Goal: Information Seeking & Learning: Learn about a topic

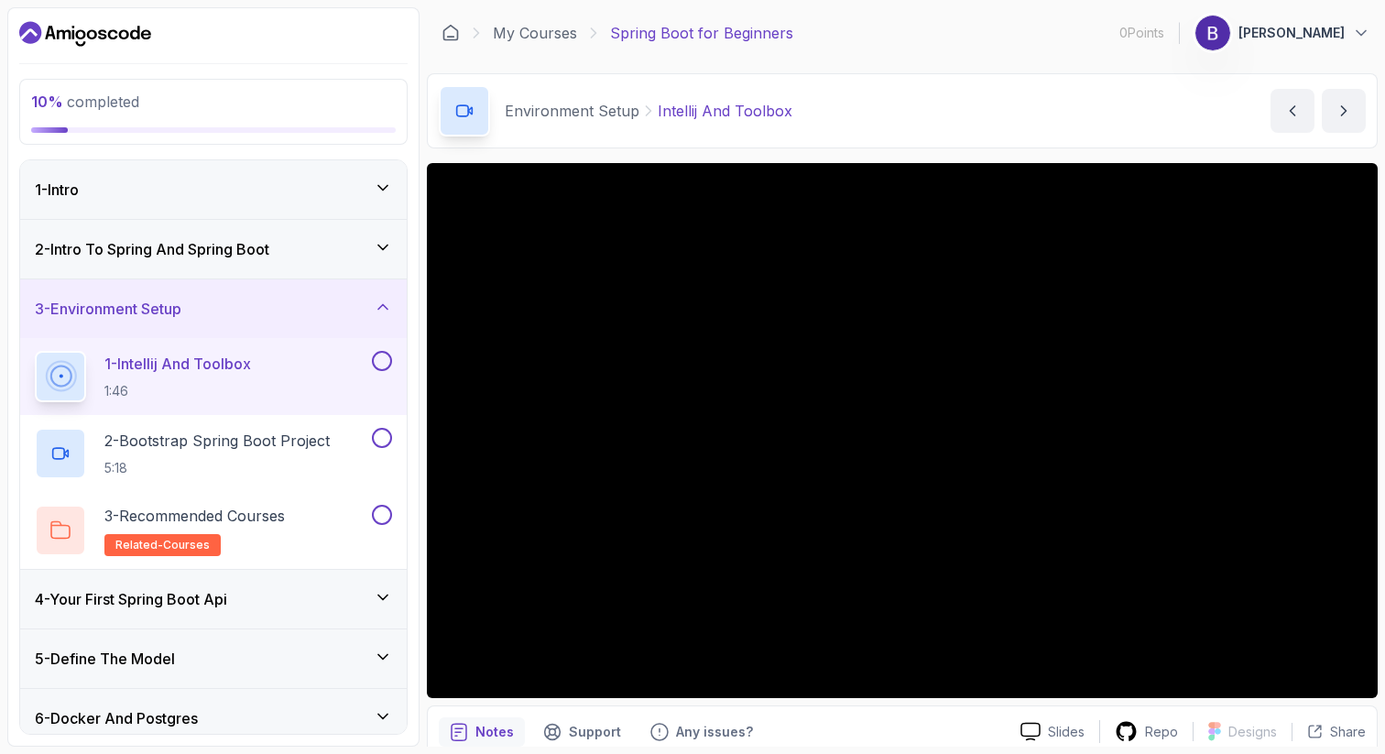
click at [330, 235] on div "2 - Intro To Spring And Spring Boot" at bounding box center [213, 249] width 387 height 59
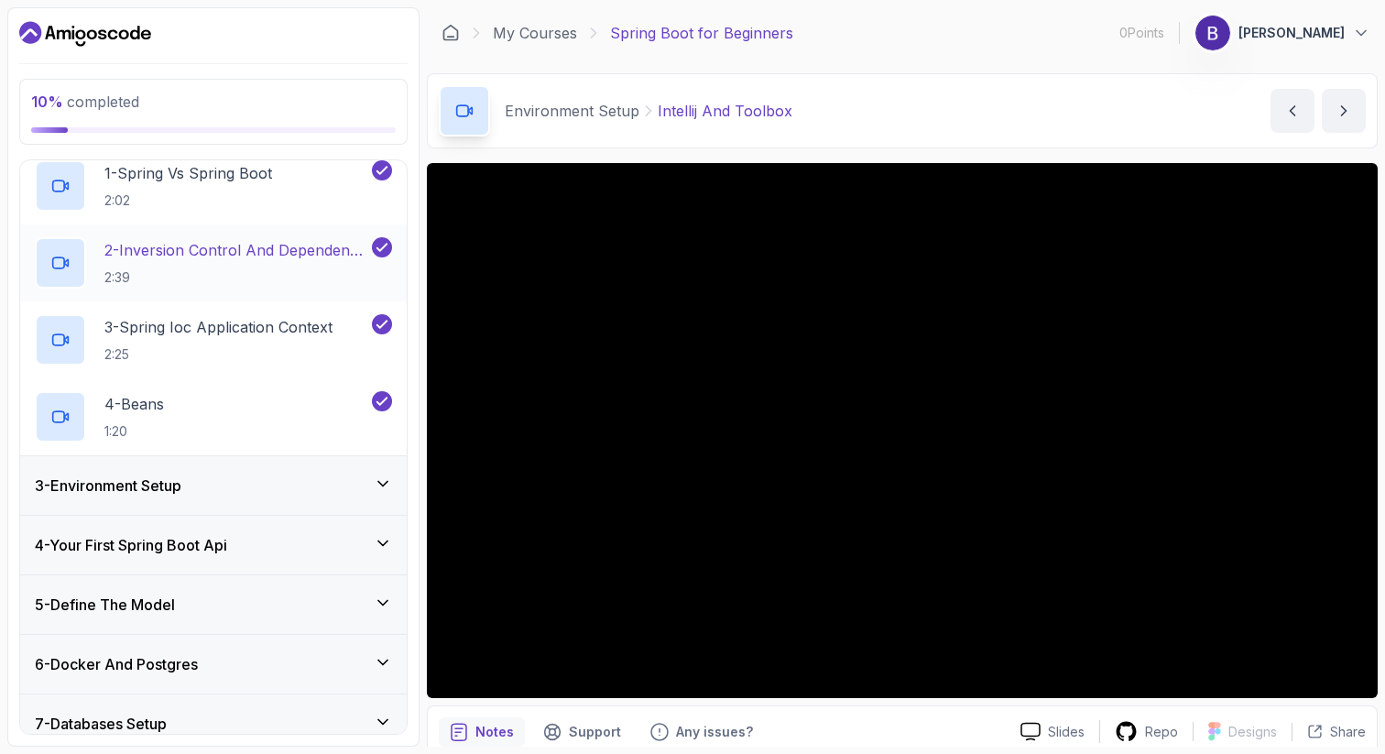
scroll to position [158, 0]
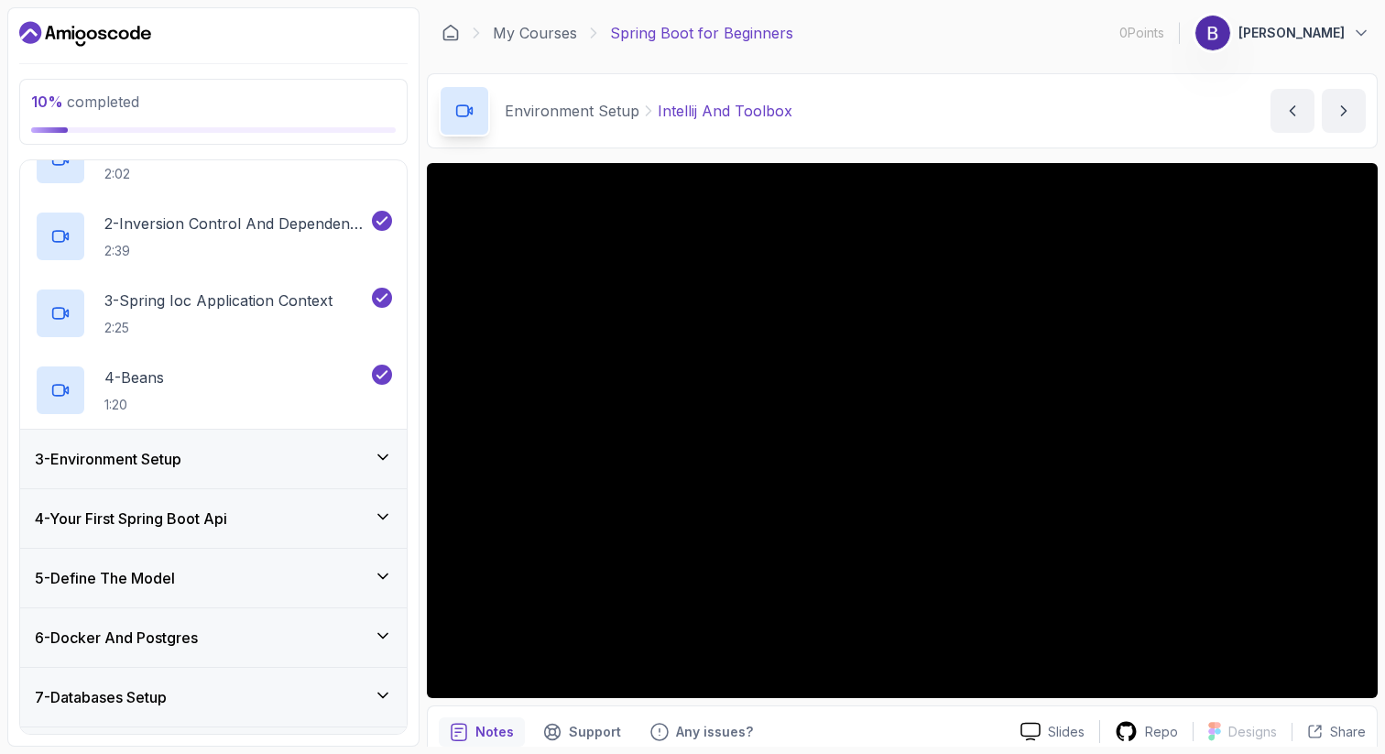
click at [111, 466] on h3 "3 - Environment Setup" at bounding box center [108, 459] width 147 height 22
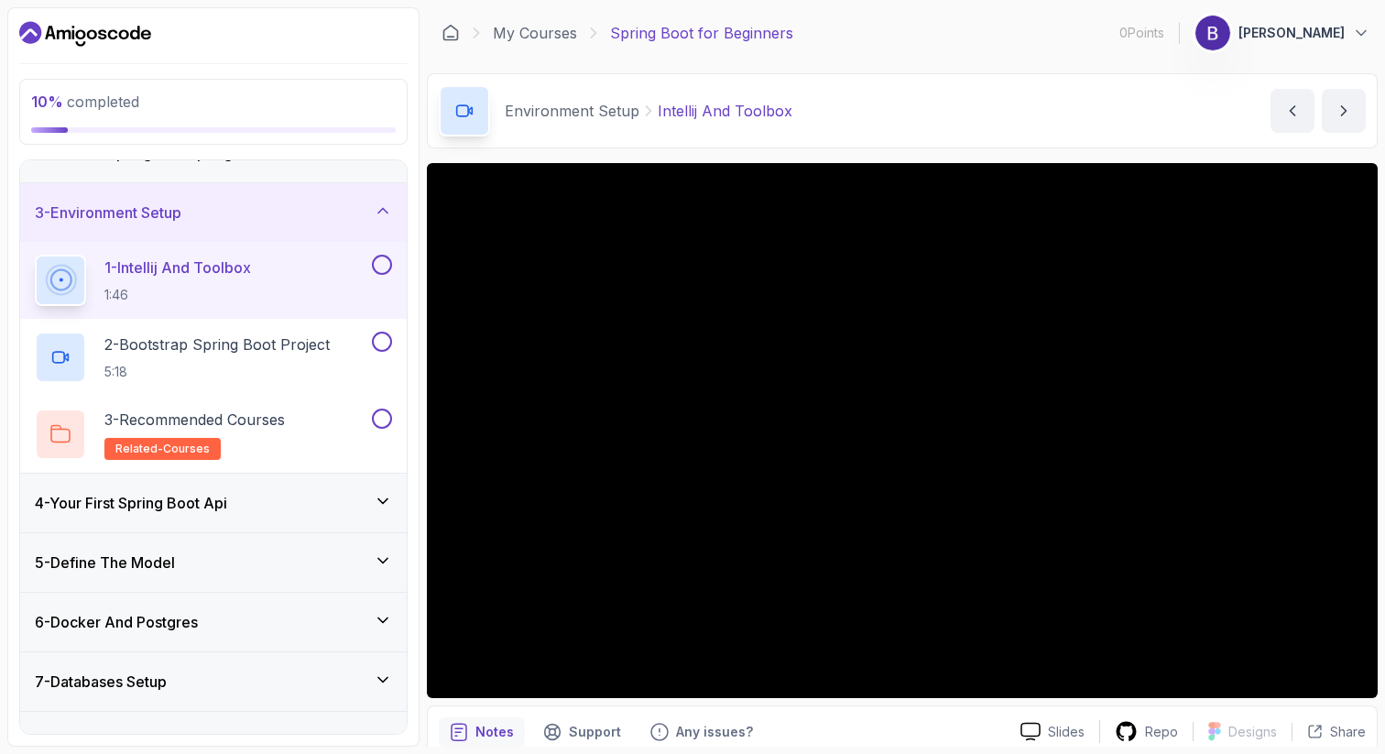
scroll to position [101, 0]
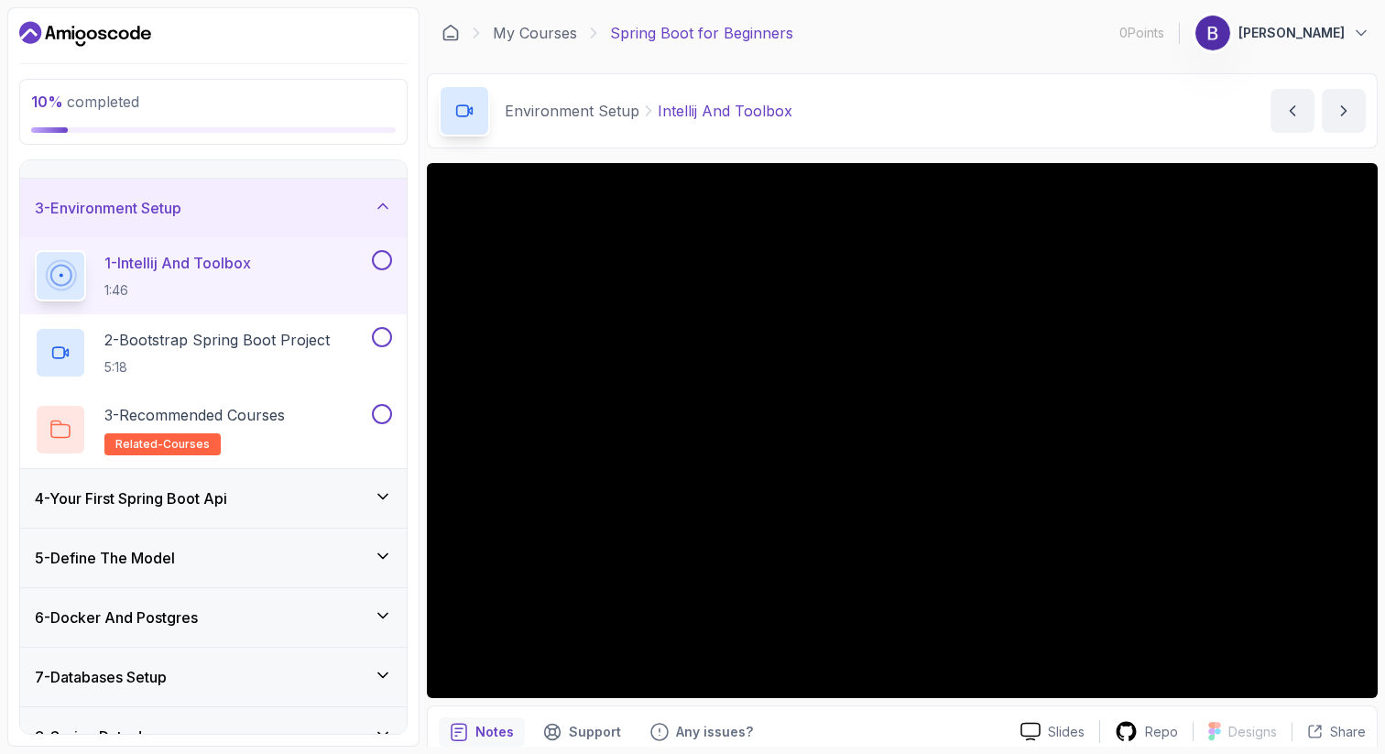
click at [178, 496] on h3 "4 - Your First Spring Boot Api" at bounding box center [131, 498] width 192 height 22
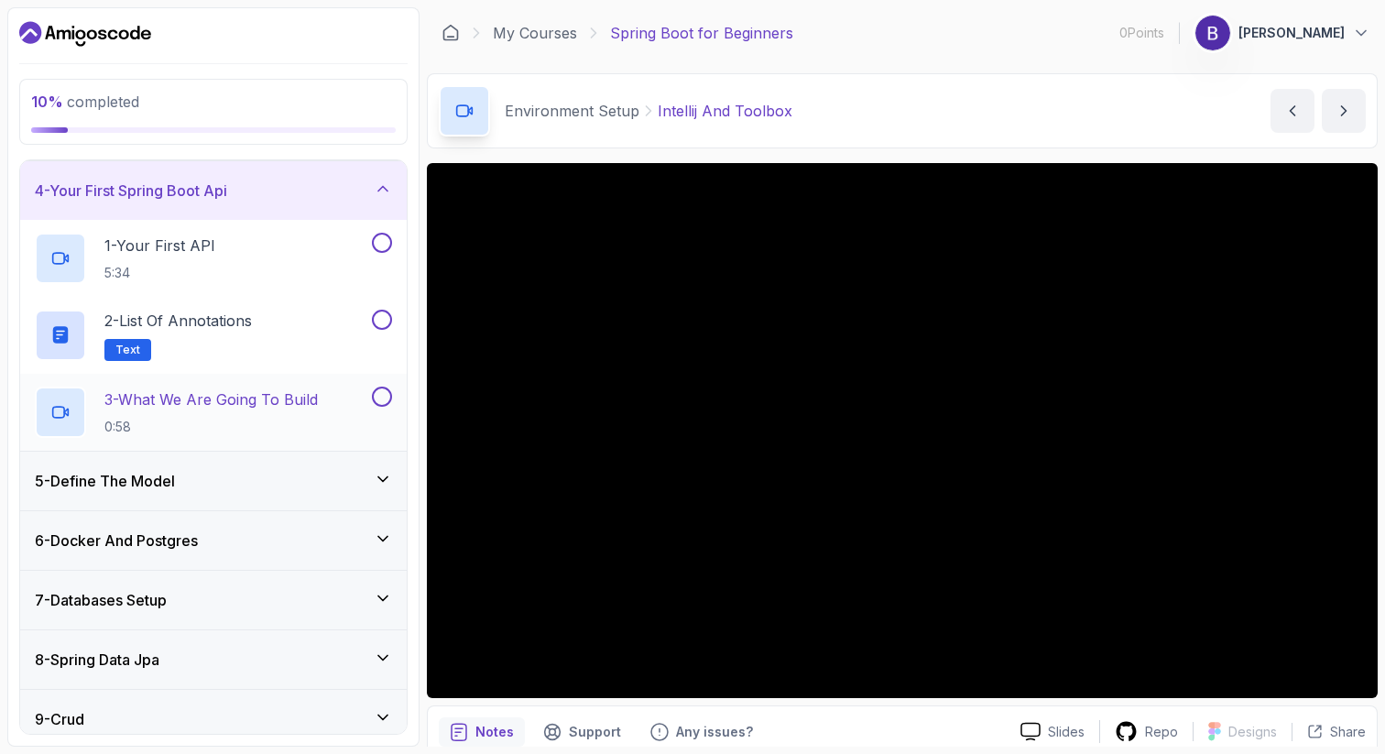
scroll to position [187, 0]
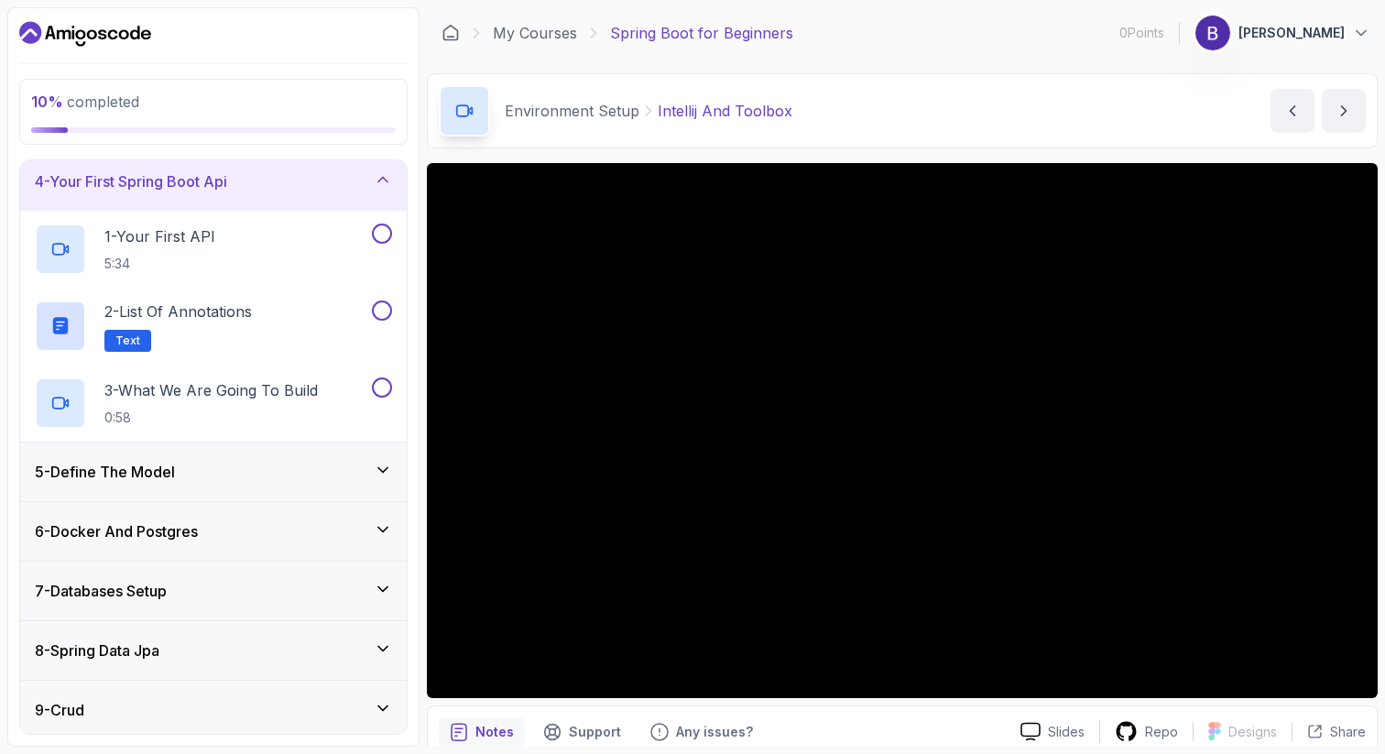
click at [187, 473] on div "5 - Define The Model" at bounding box center [213, 472] width 357 height 22
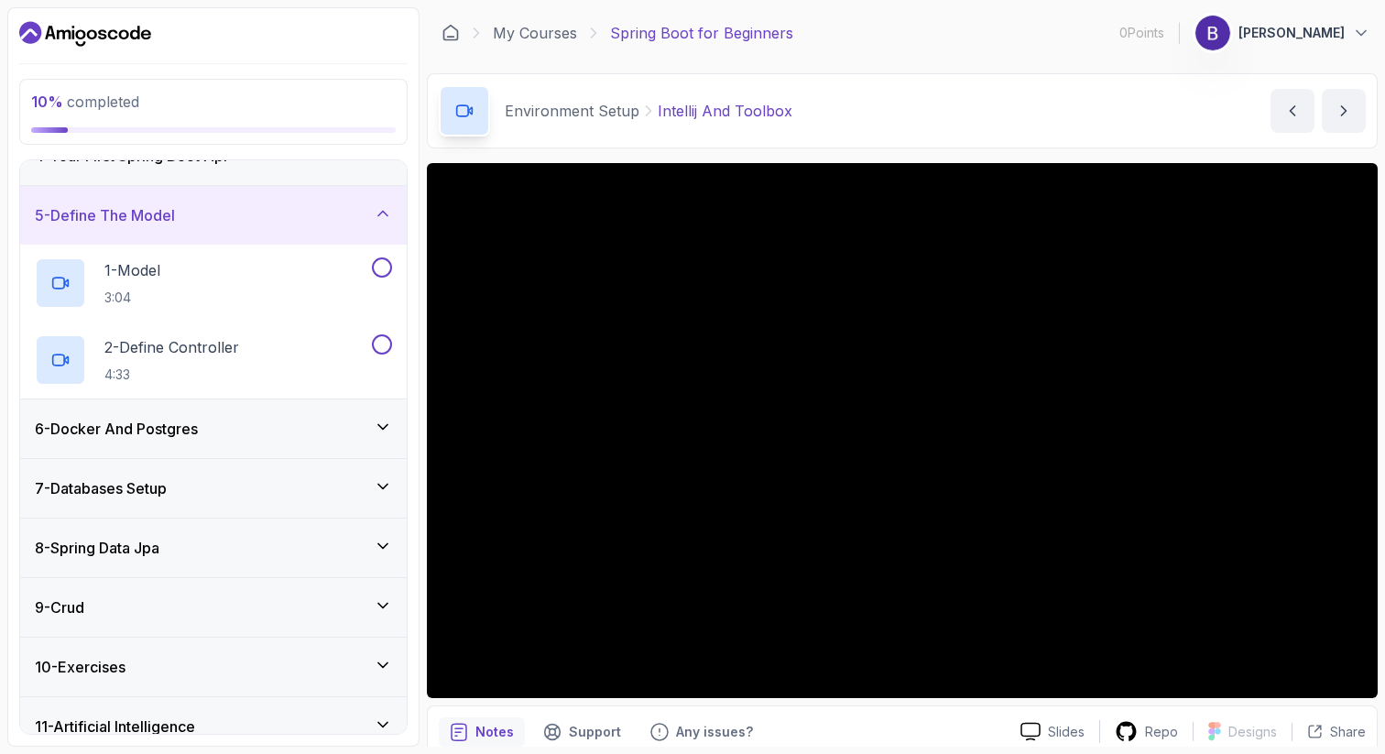
scroll to position [220, 0]
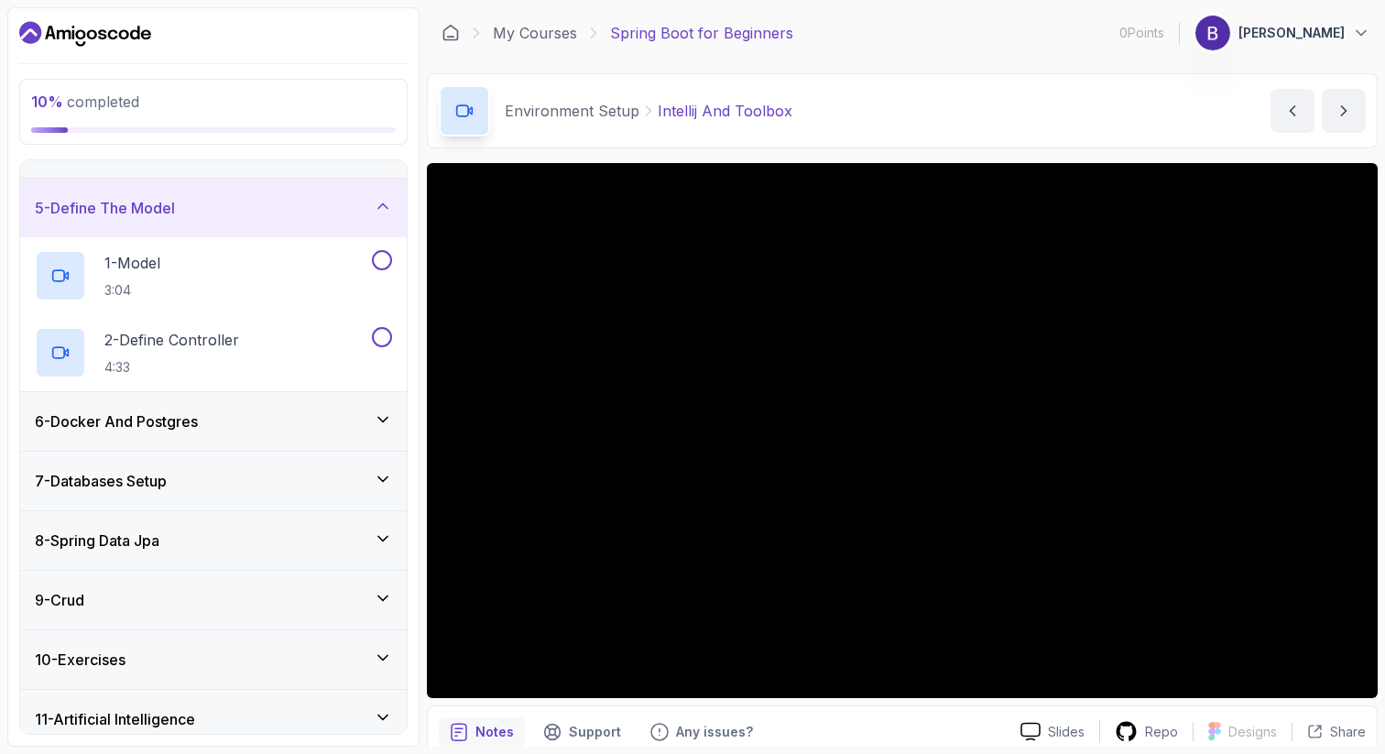
click at [209, 427] on div "6 - Docker And Postgres" at bounding box center [213, 421] width 357 height 22
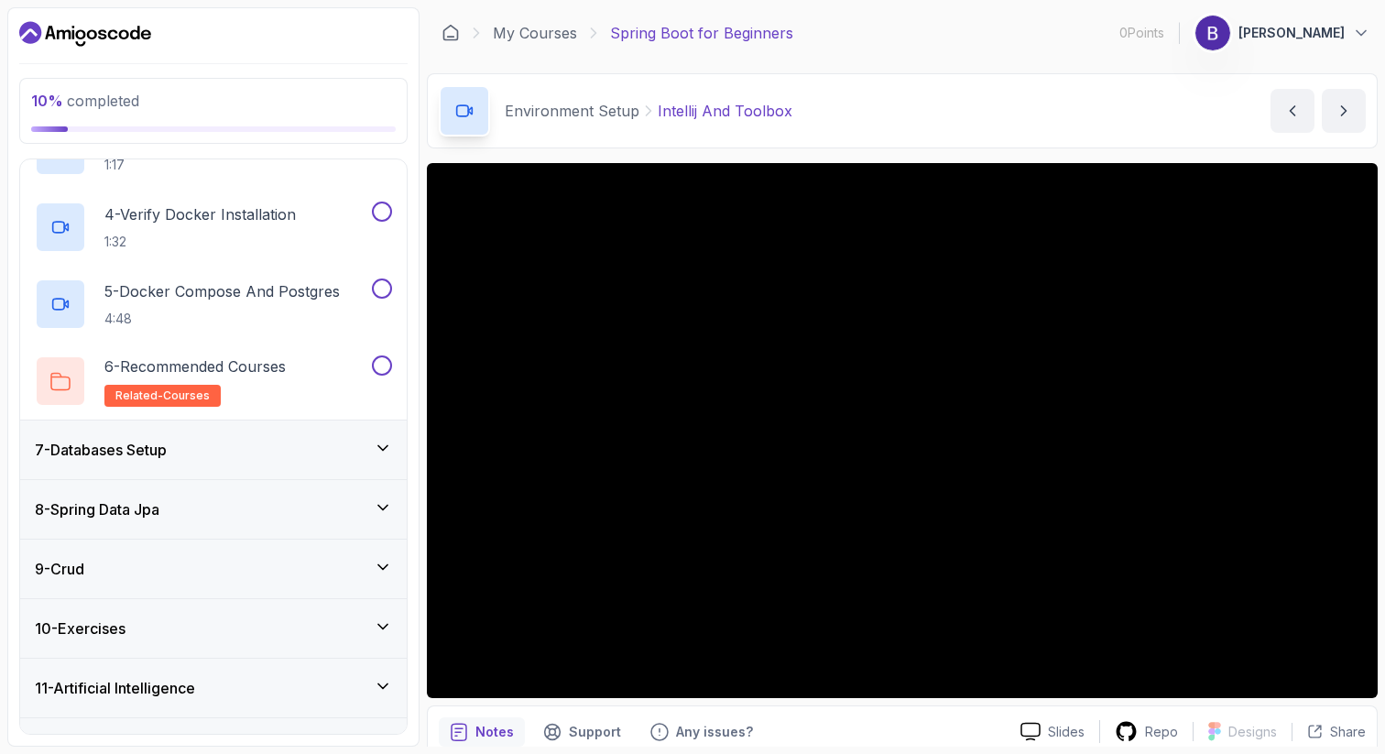
click at [200, 462] on div "7 - Databases Setup" at bounding box center [213, 449] width 387 height 59
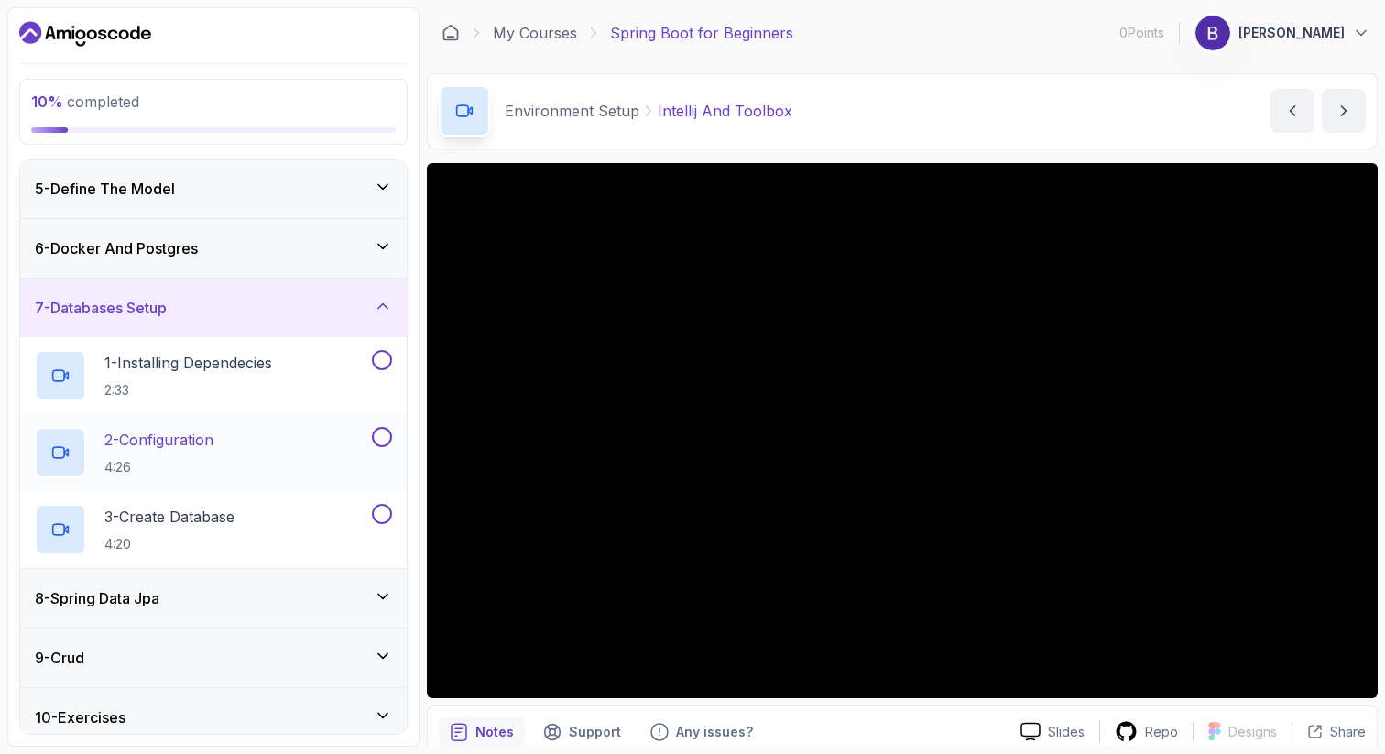
scroll to position [256, 0]
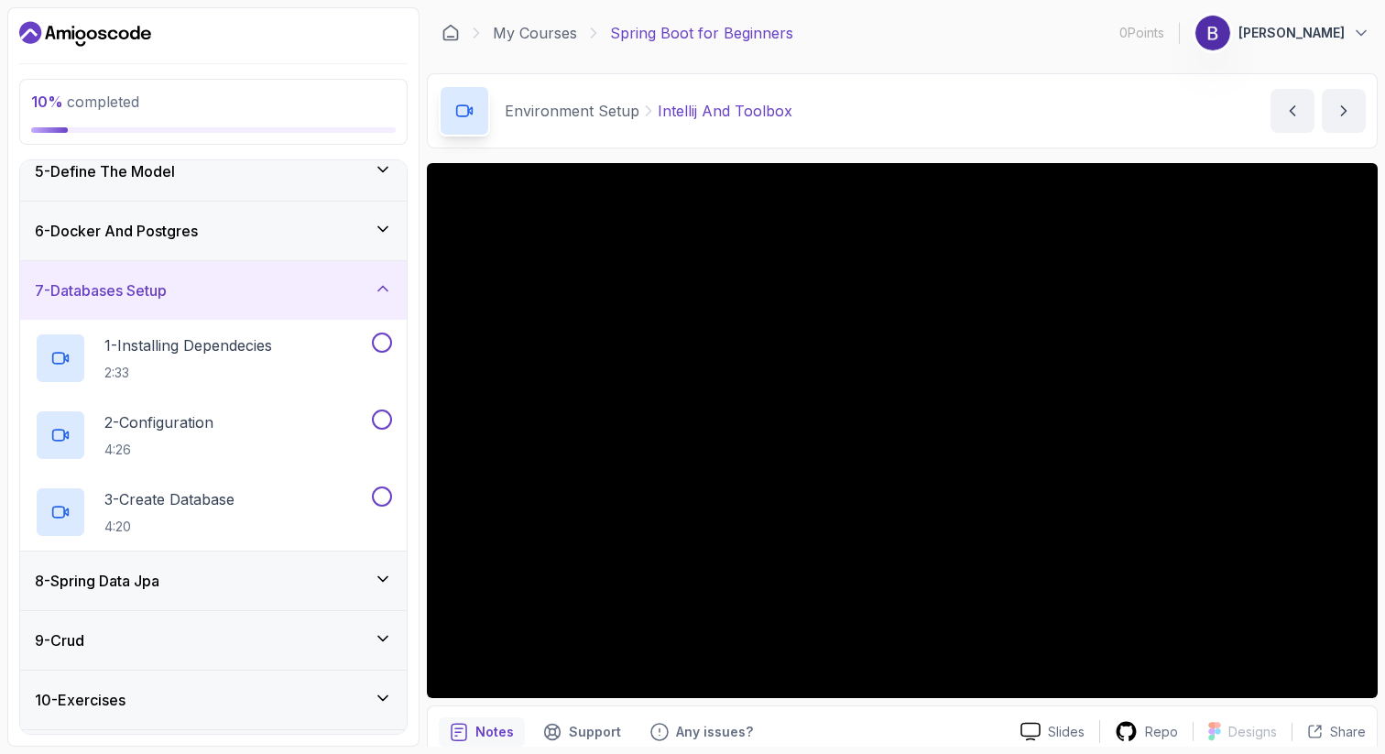
click at [170, 583] on div "8 - Spring Data Jpa" at bounding box center [213, 581] width 357 height 22
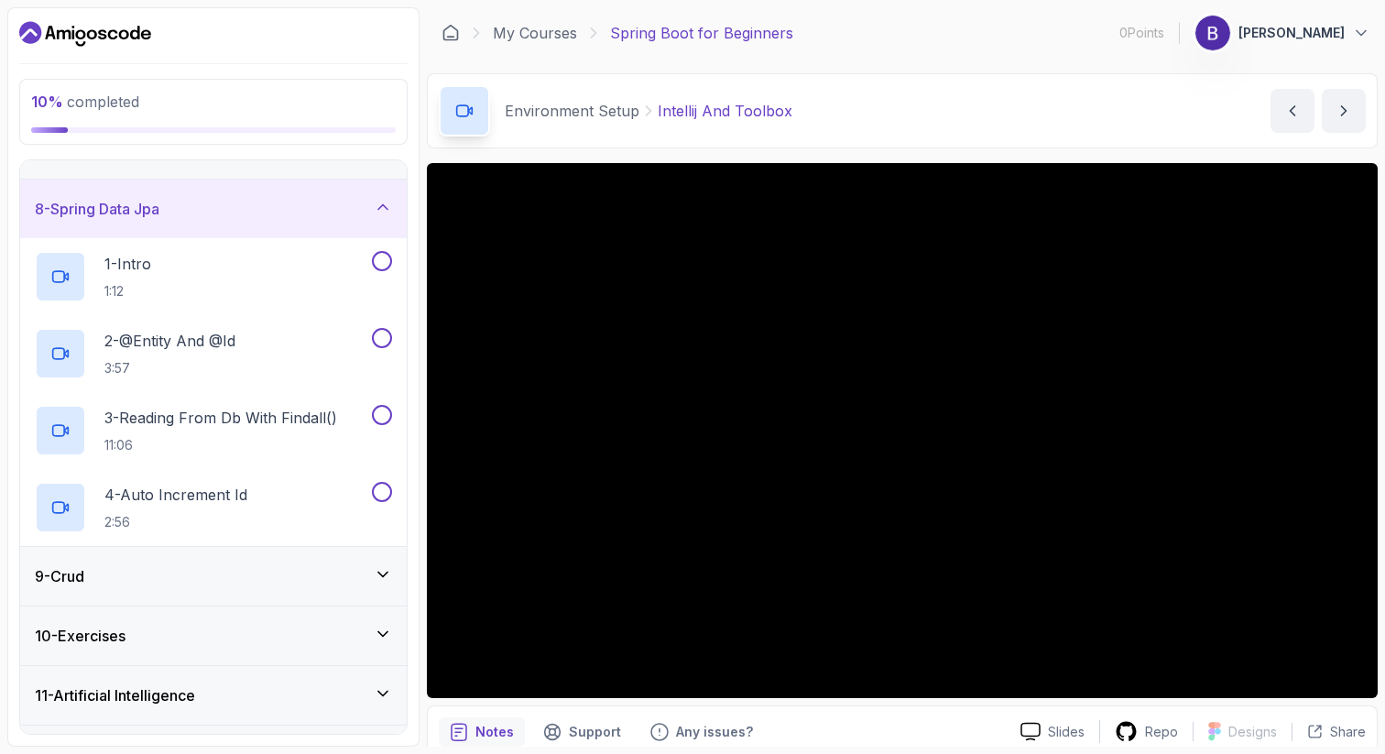
click at [170, 583] on div "9 - Crud" at bounding box center [213, 576] width 357 height 22
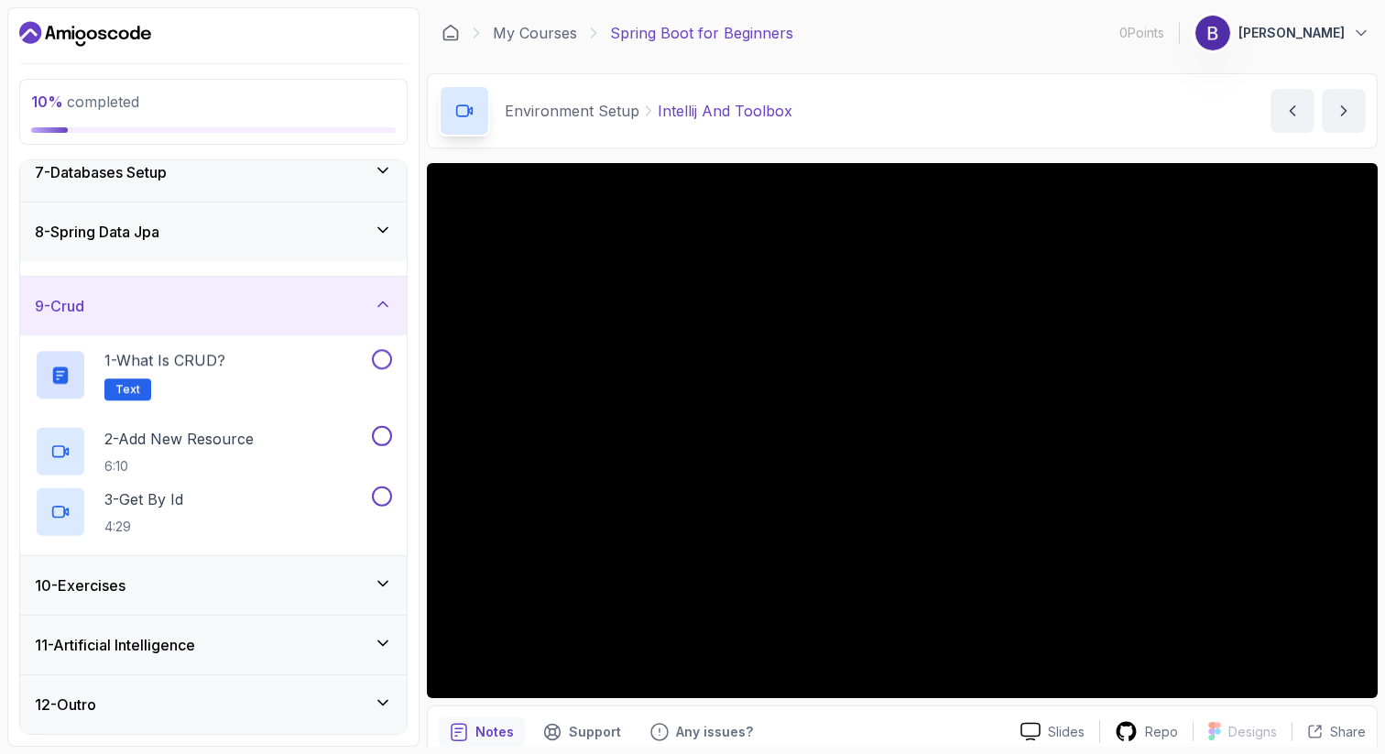
scroll to position [370, 0]
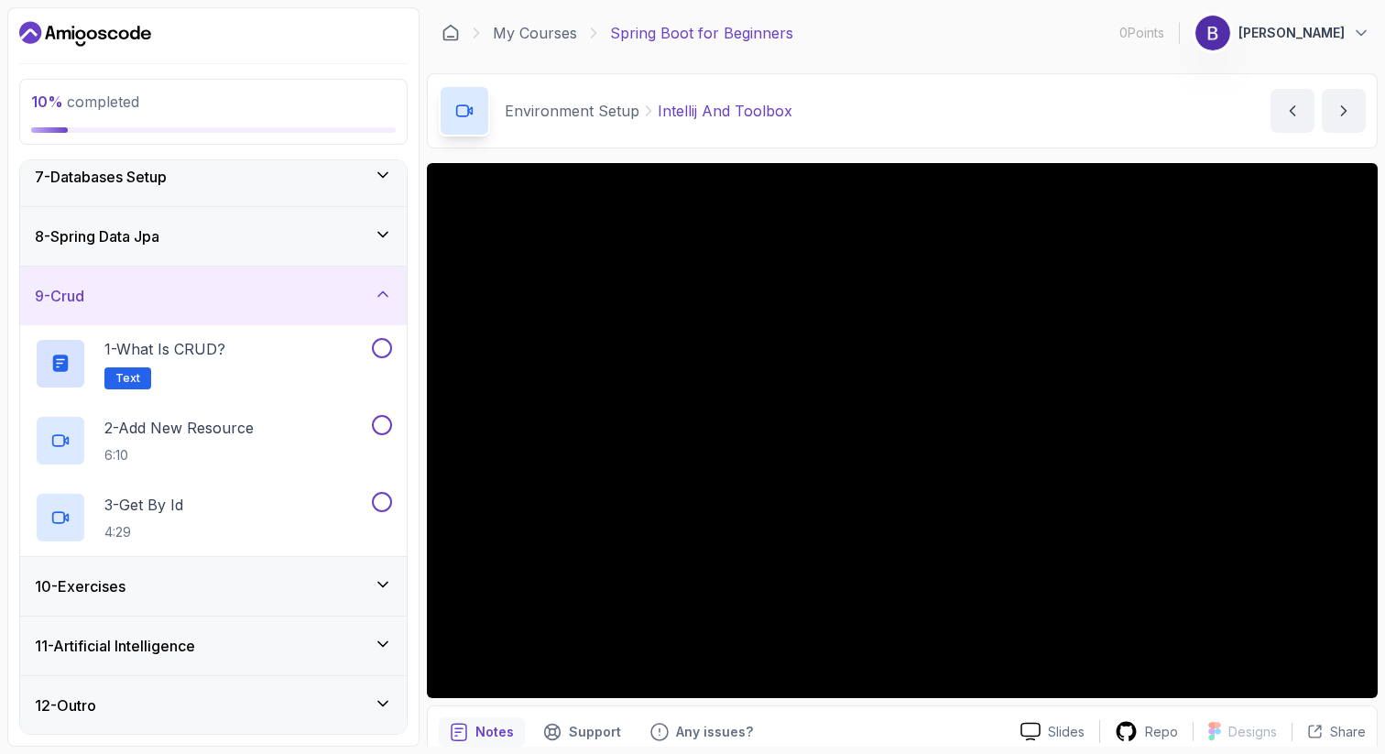
click at [172, 576] on div "10 - Exercises" at bounding box center [213, 586] width 357 height 22
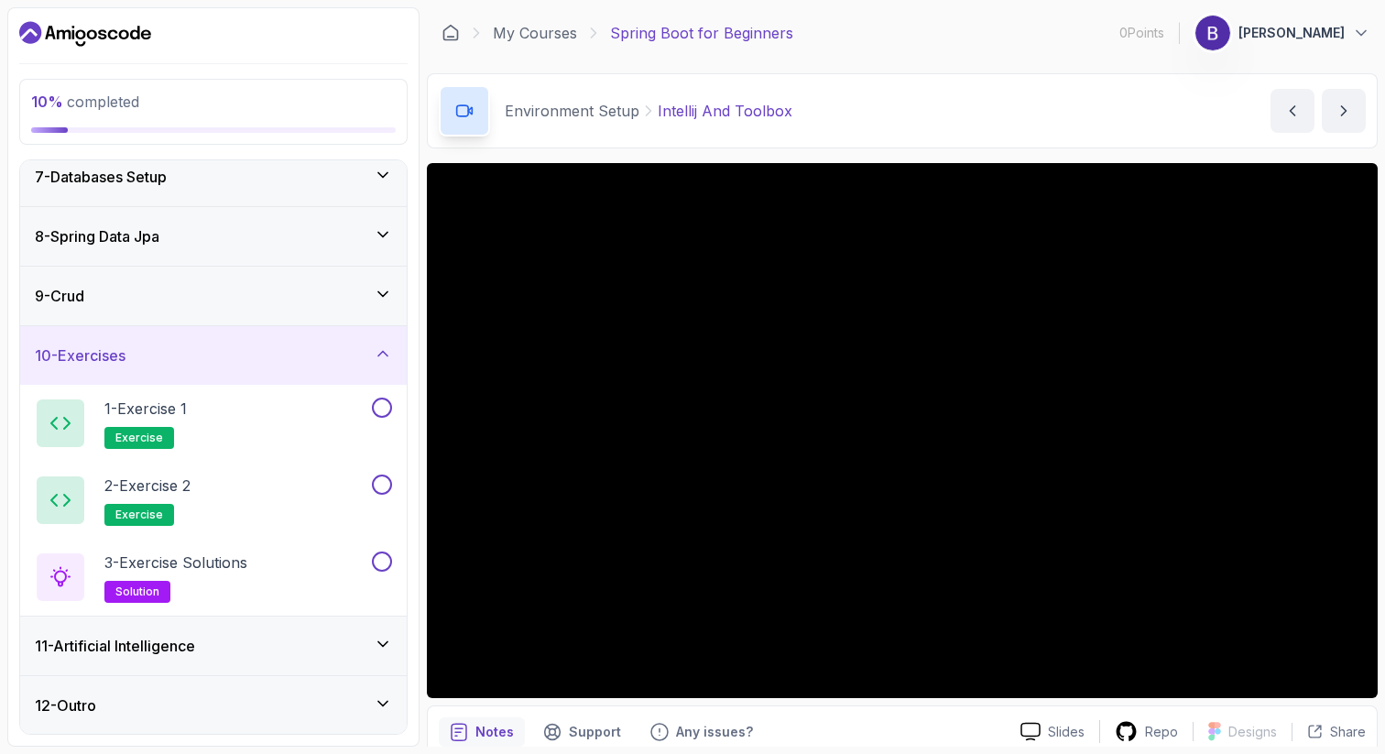
click at [163, 657] on div "11 - Artificial Intelligence" at bounding box center [213, 645] width 387 height 59
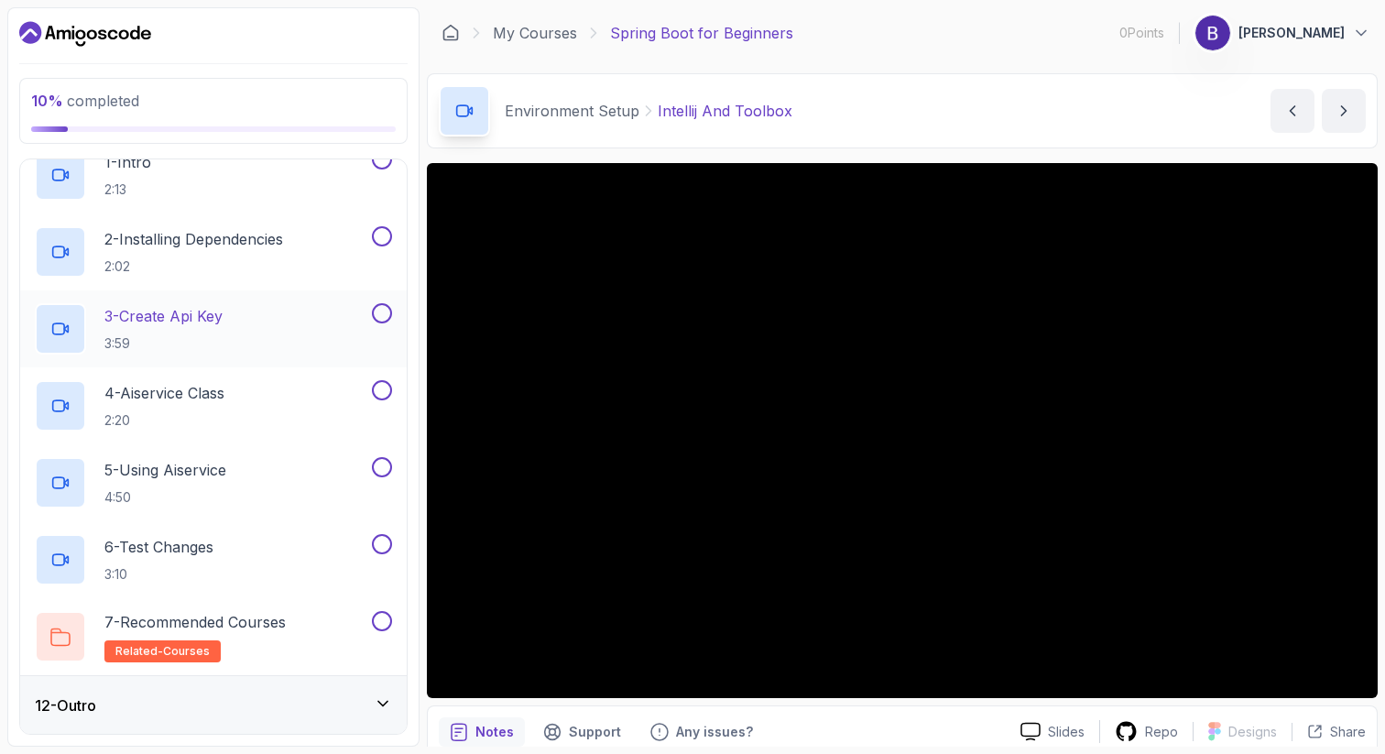
scroll to position [678, 0]
click at [142, 711] on div "12 - Outro" at bounding box center [213, 704] width 357 height 22
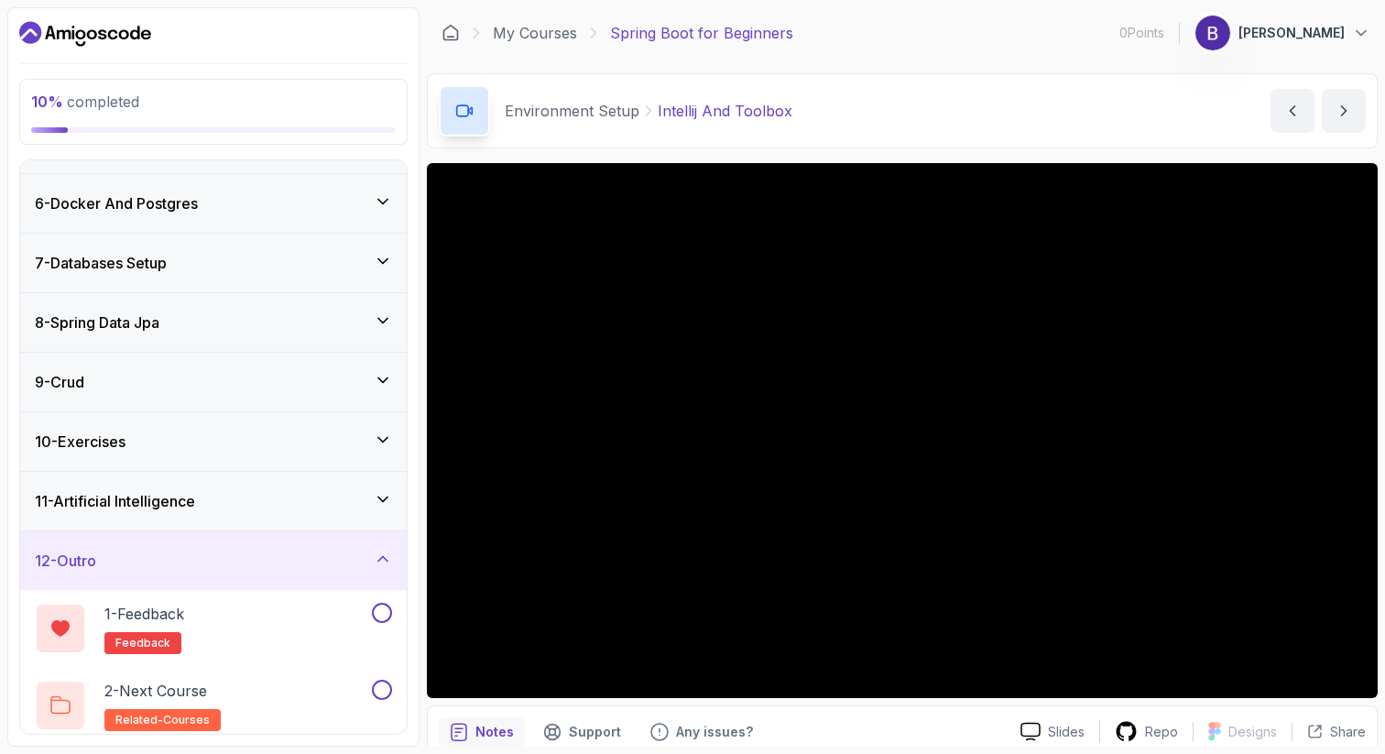
scroll to position [293, 0]
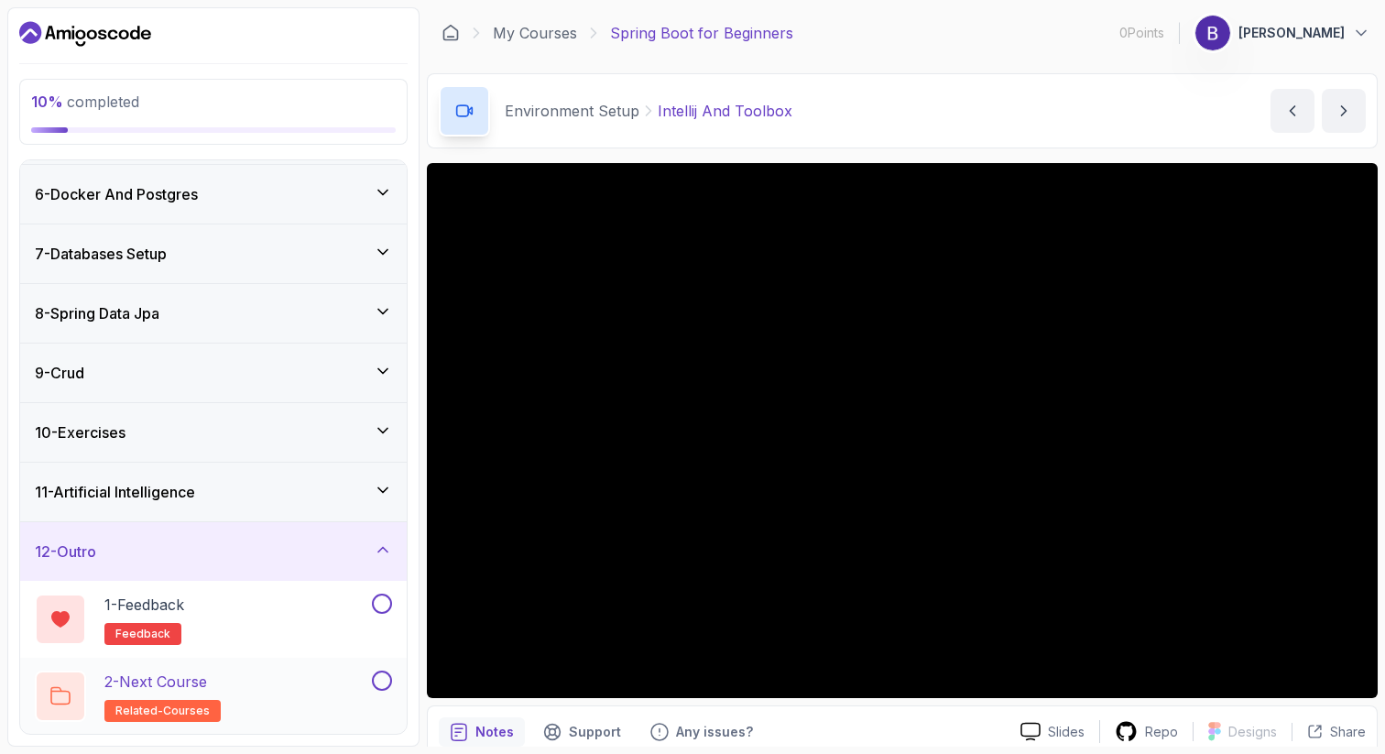
click at [158, 710] on span "related-courses" at bounding box center [162, 710] width 94 height 15
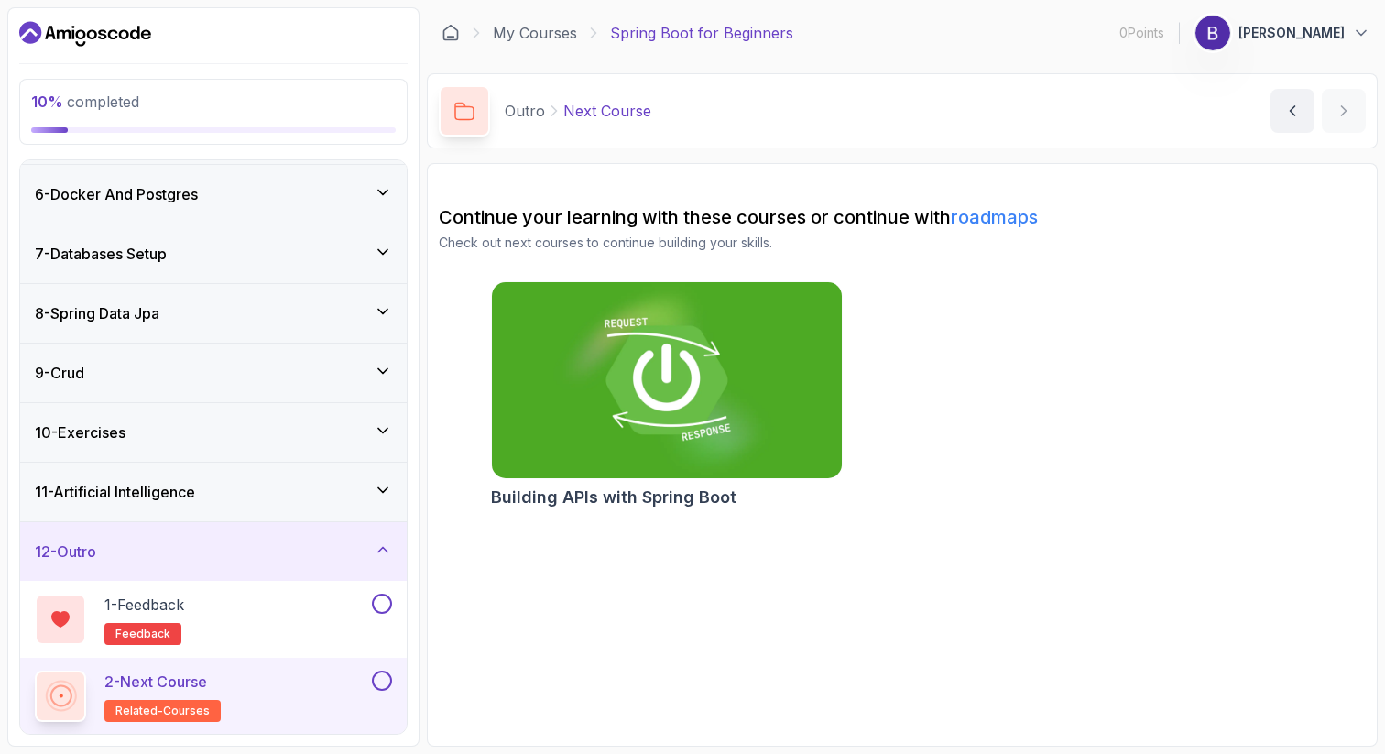
click at [524, 412] on img at bounding box center [666, 381] width 367 height 206
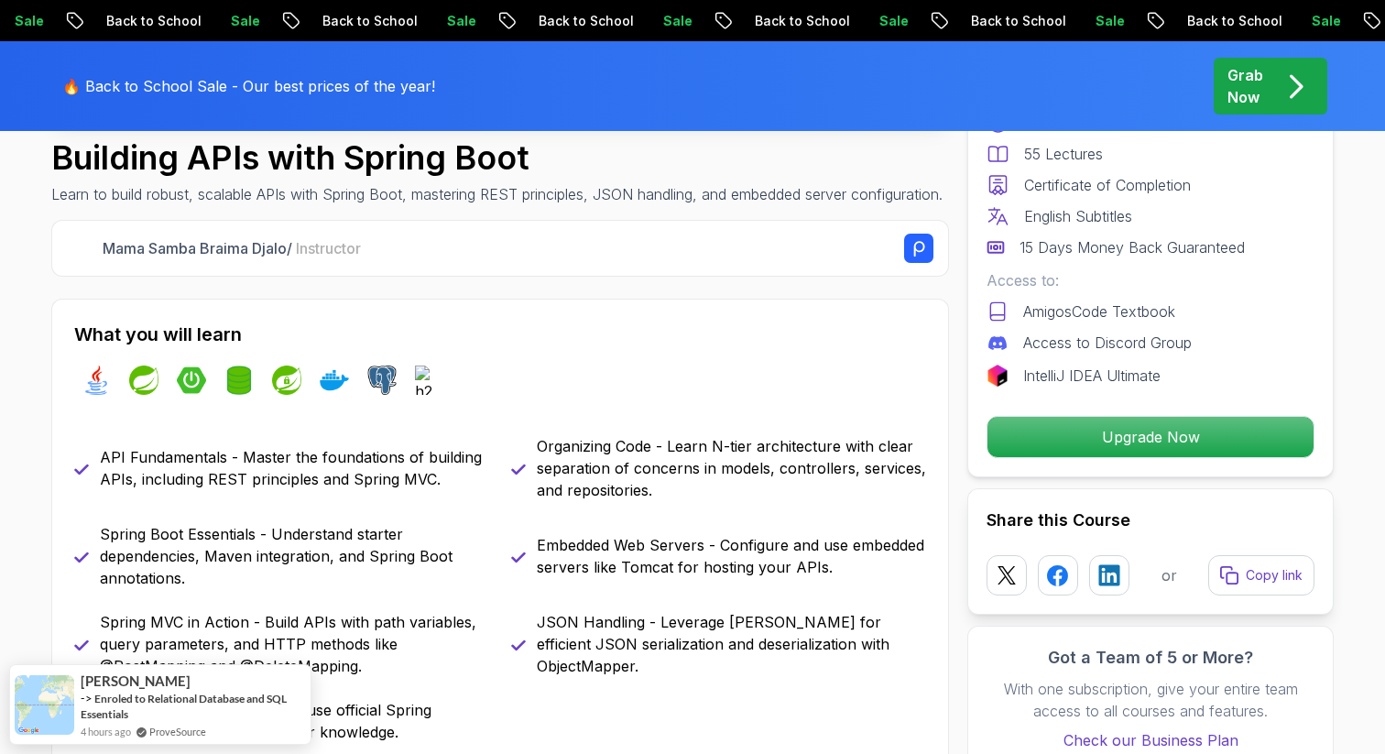
scroll to position [634, 0]
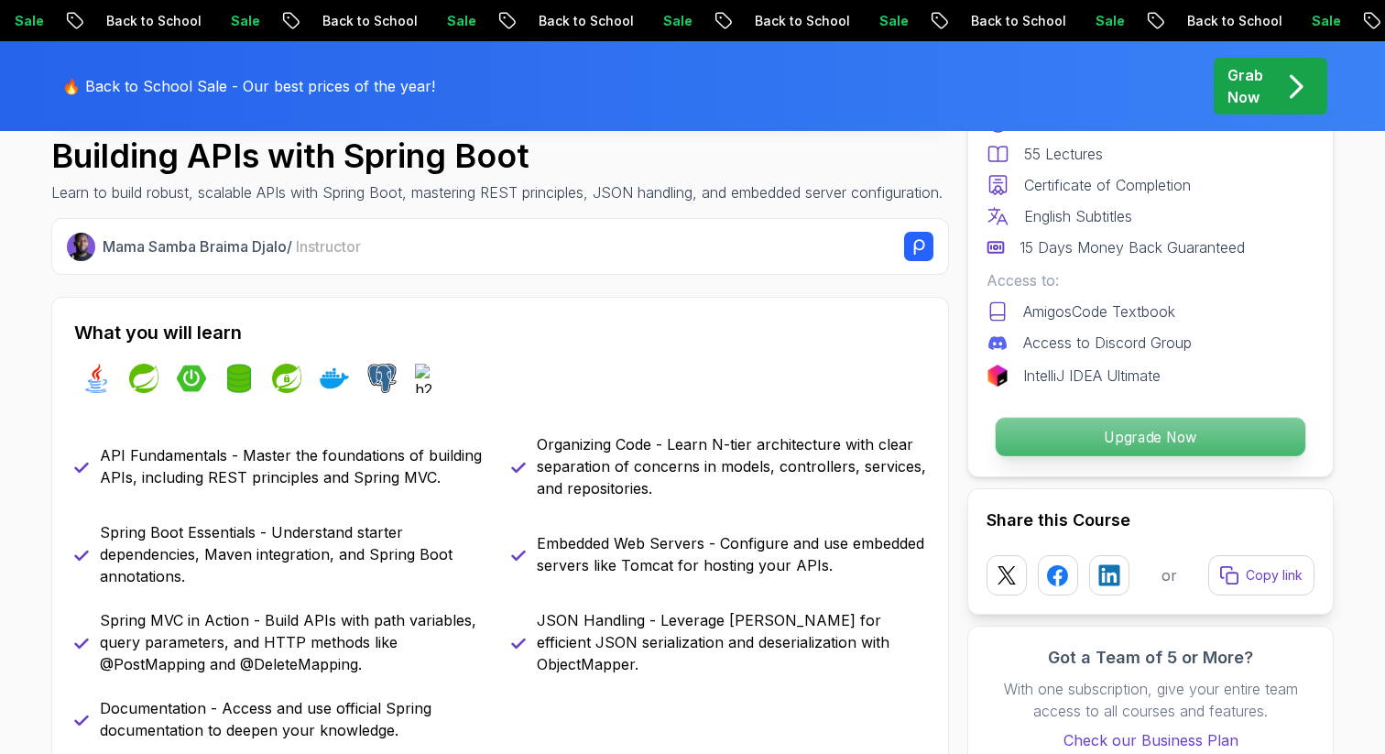
click at [1043, 443] on p "Upgrade Now" at bounding box center [1151, 437] width 310 height 38
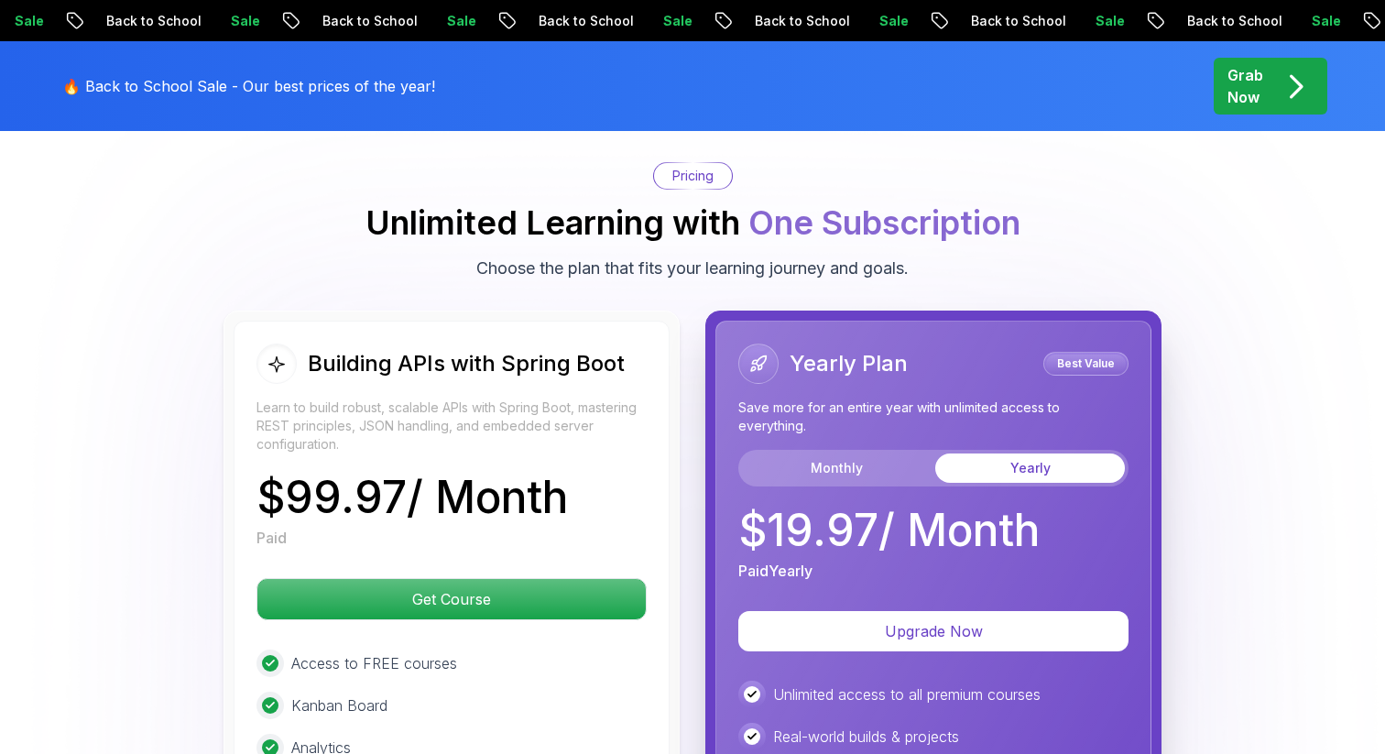
scroll to position [4241, 0]
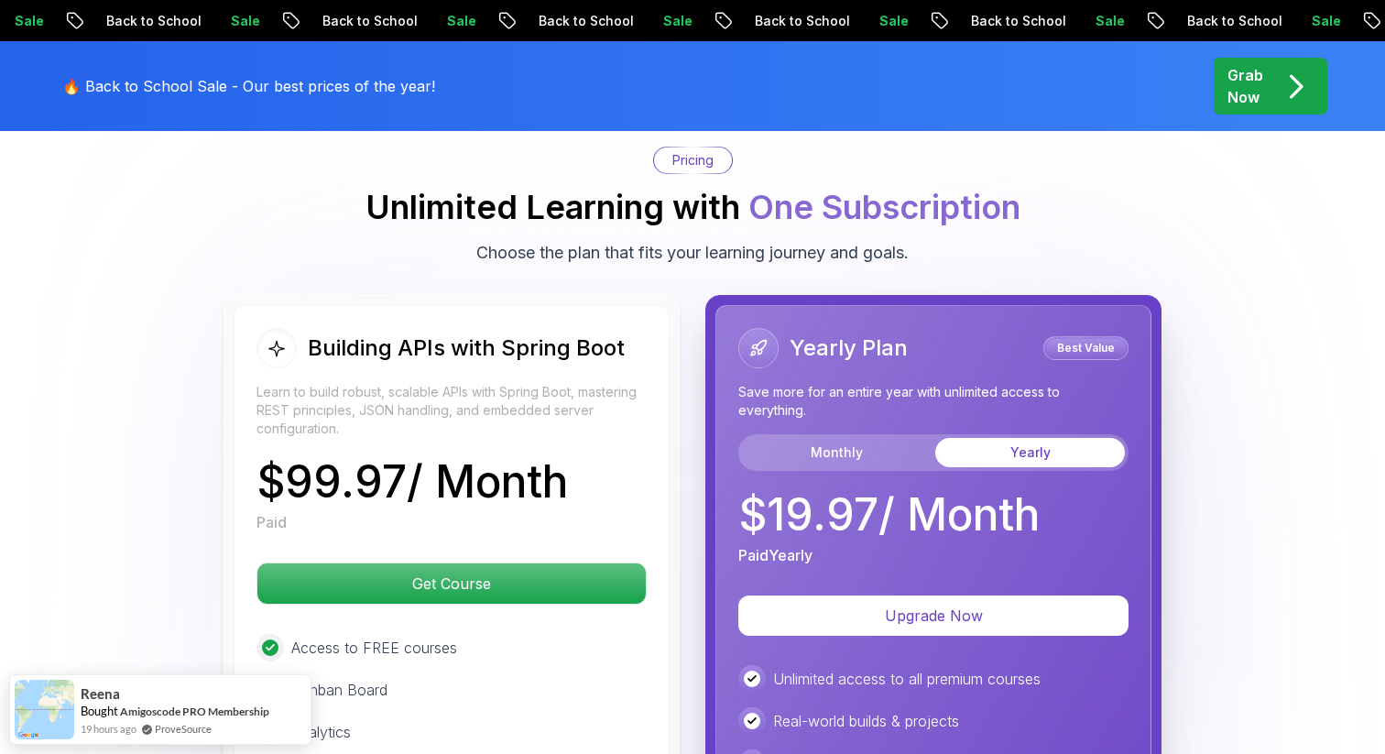
click at [964, 223] on body "Sale Back to School Sale Back to School Sale Back to School Sale Back to School…" at bounding box center [692, 64] width 1385 height 8611
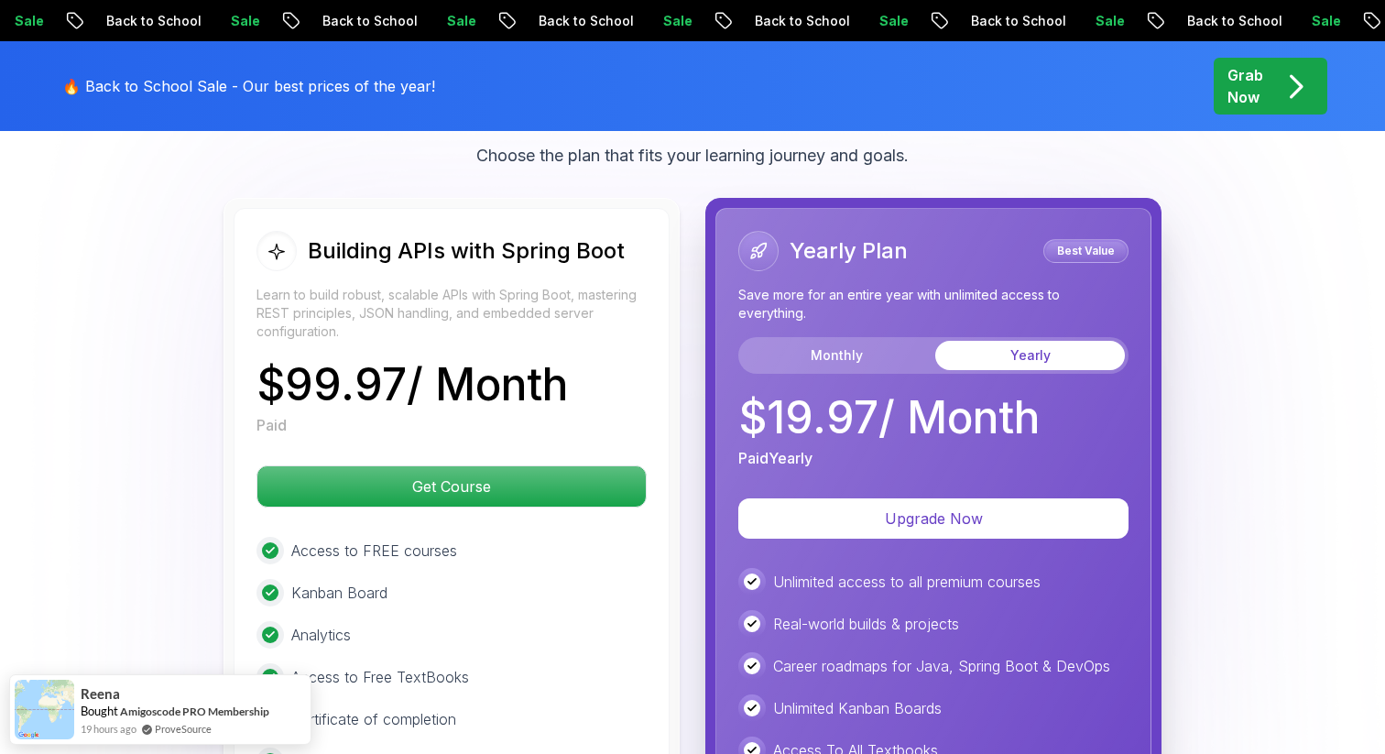
scroll to position [4342, 0]
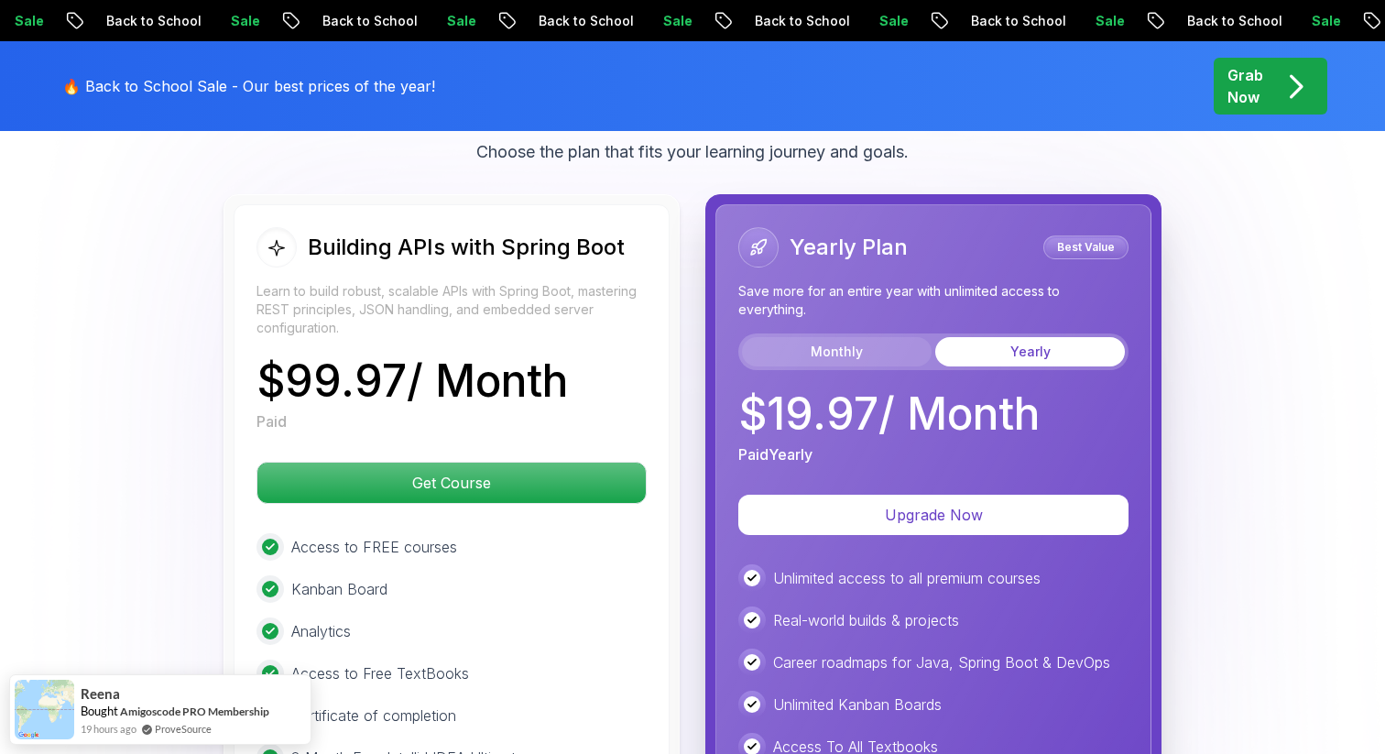
click at [767, 337] on button "Monthly" at bounding box center [837, 351] width 190 height 29
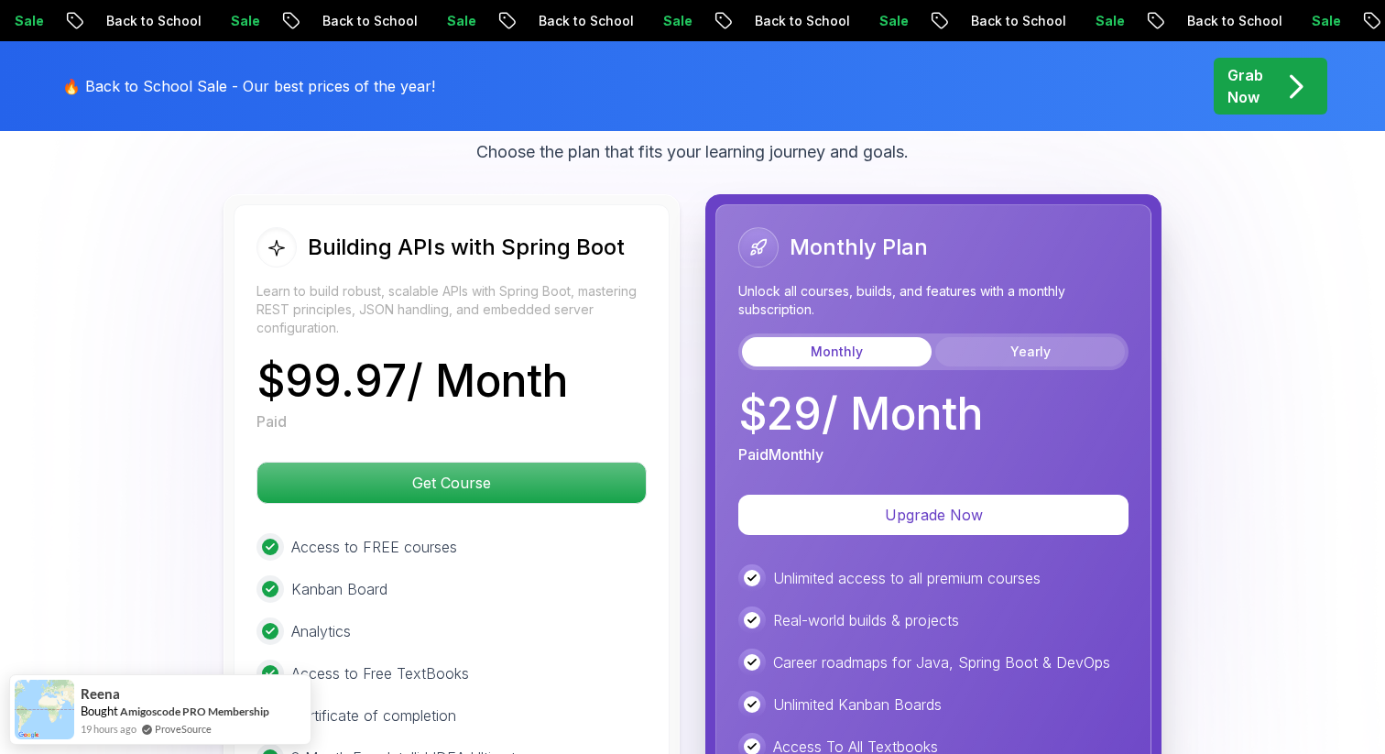
click at [961, 337] on button "Yearly" at bounding box center [1030, 351] width 190 height 29
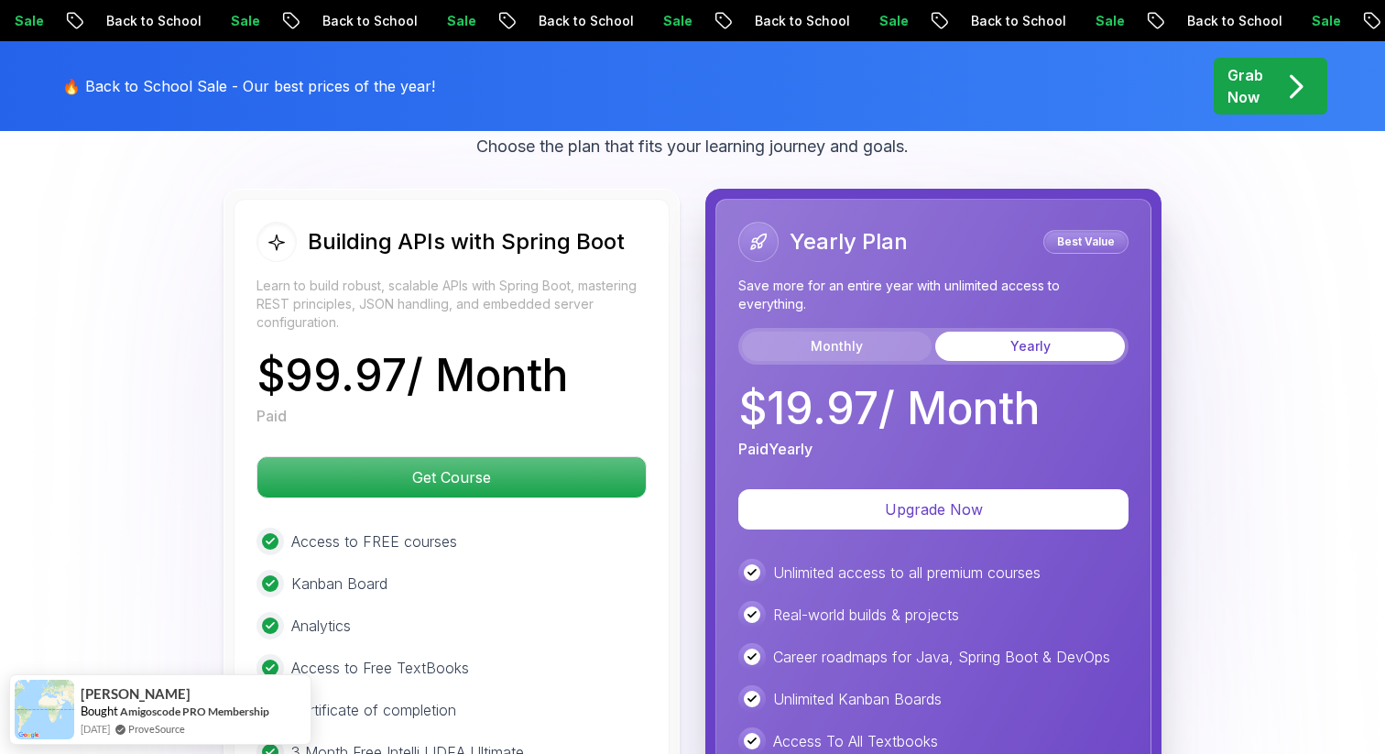
scroll to position [4346, 0]
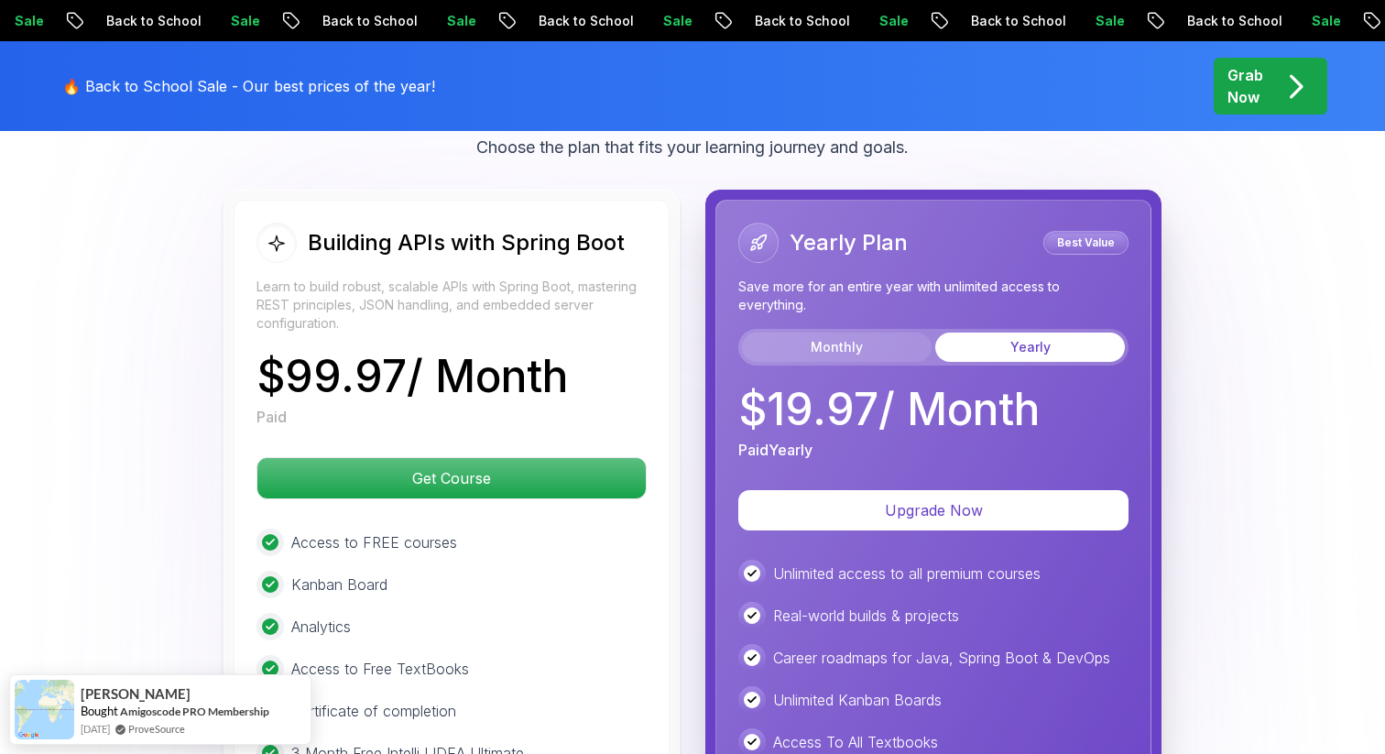
click at [816, 332] on button "Monthly" at bounding box center [837, 346] width 190 height 29
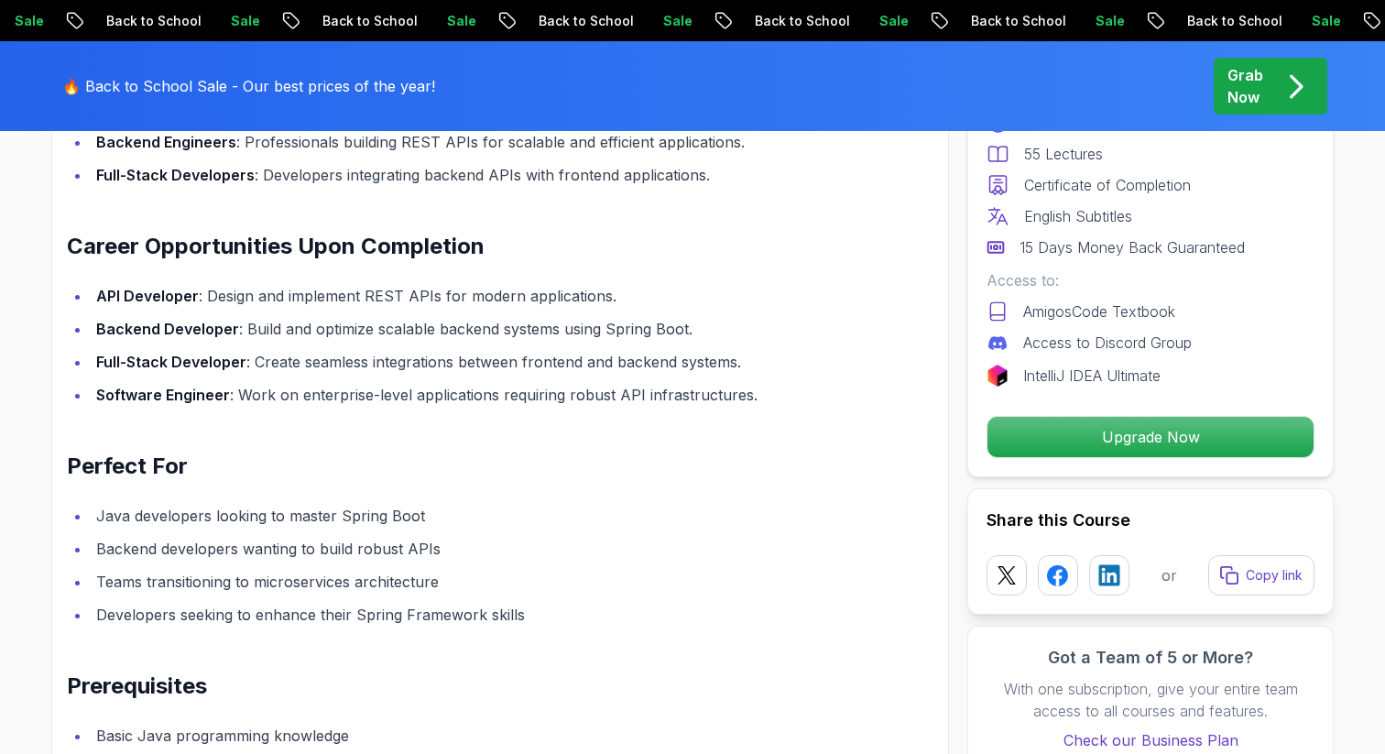
scroll to position [1928, 0]
